Goal: Information Seeking & Learning: Learn about a topic

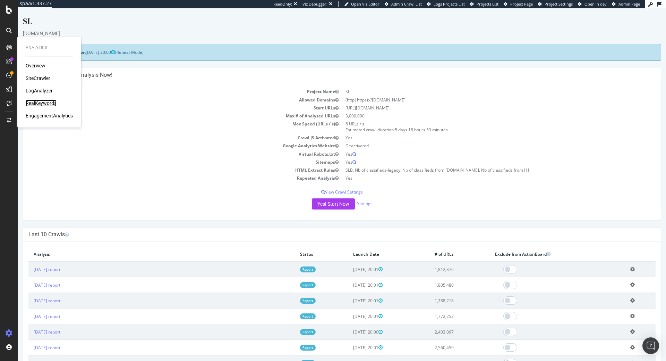
click at [39, 105] on div "RealKeywords" at bounding box center [41, 103] width 31 height 7
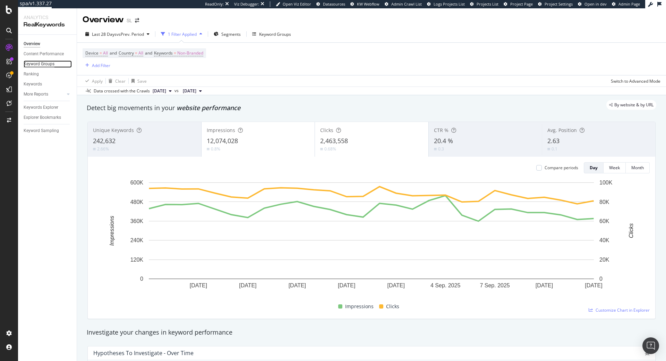
click at [43, 61] on div "Keyword Groups" at bounding box center [39, 63] width 31 height 7
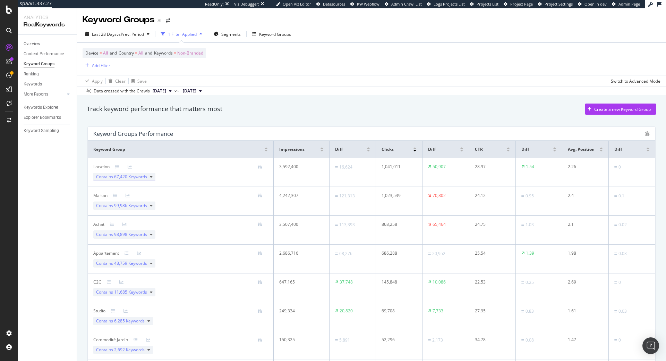
click at [137, 176] on span "67,420 Keywords" at bounding box center [130, 176] width 33 height 6
